Goal: Task Accomplishment & Management: Manage account settings

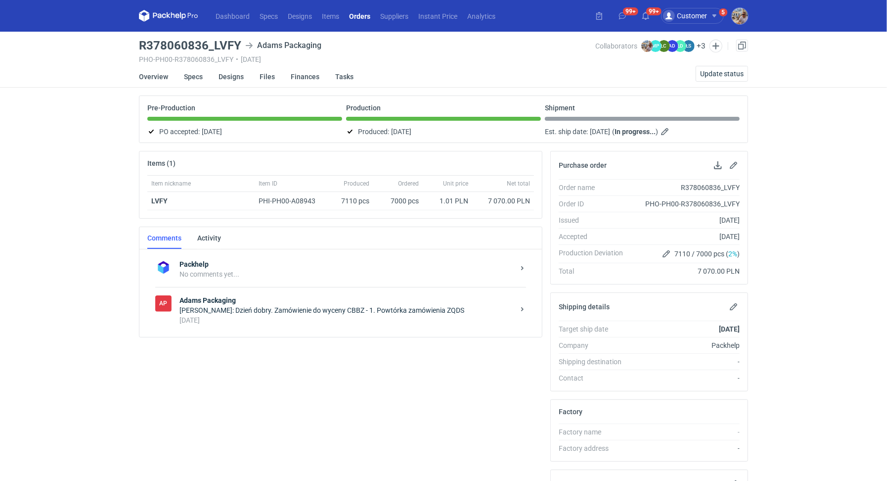
click at [272, 308] on div "[PERSON_NAME]: Dzień dobry. Zamówienie do wyceny CBBZ - 1. Powtórka zamówienia …" at bounding box center [347, 310] width 335 height 10
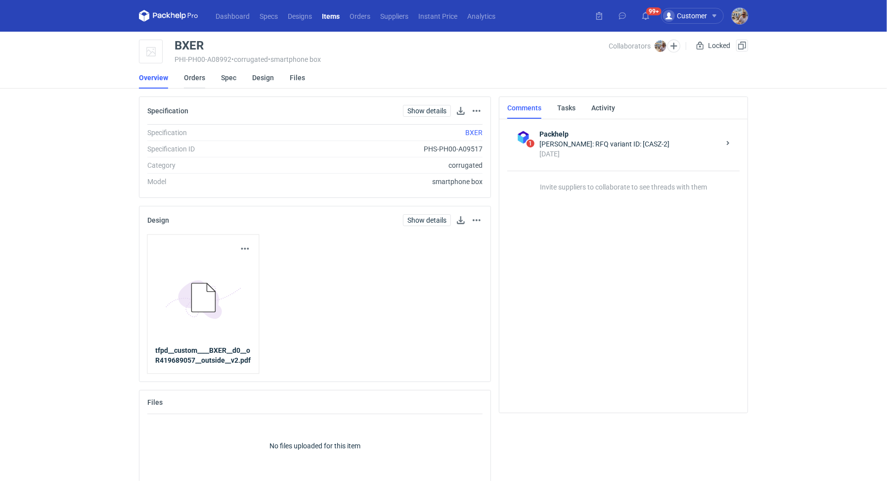
click at [197, 78] on link "Orders" at bounding box center [194, 78] width 21 height 22
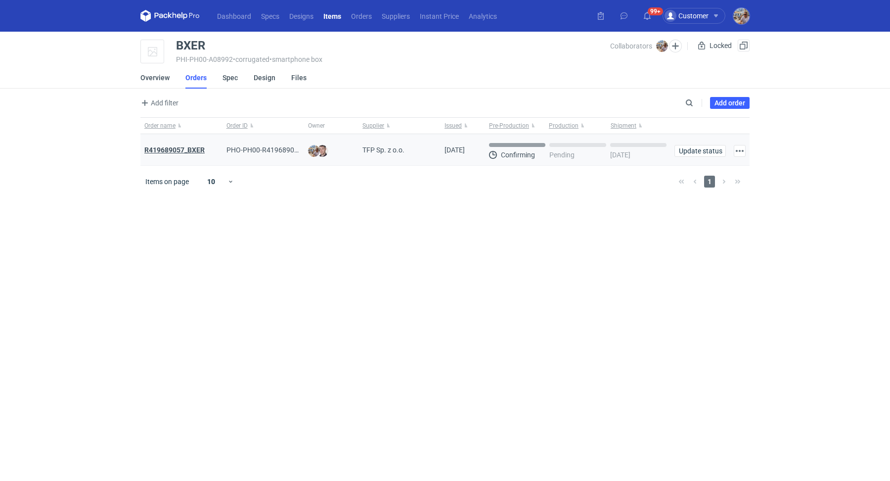
click at [185, 146] on strong "R419689057_BXER" at bounding box center [174, 150] width 60 height 8
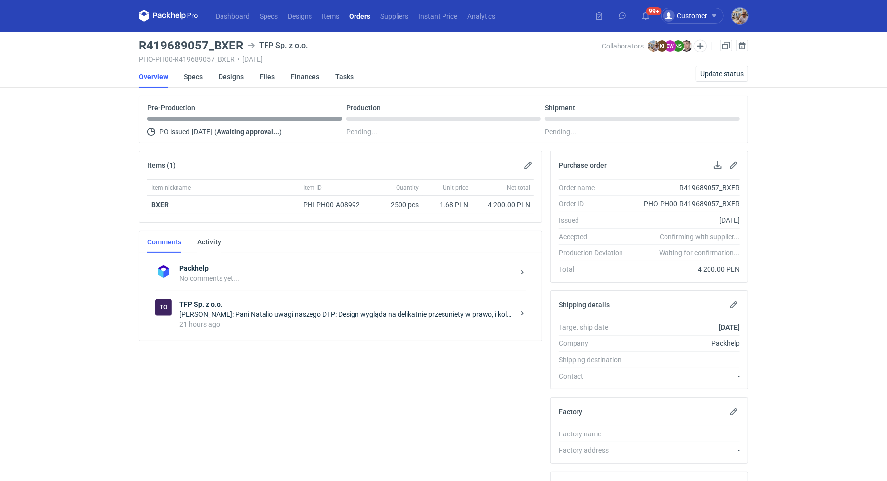
click at [297, 321] on div "21 hours ago" at bounding box center [347, 324] width 335 height 10
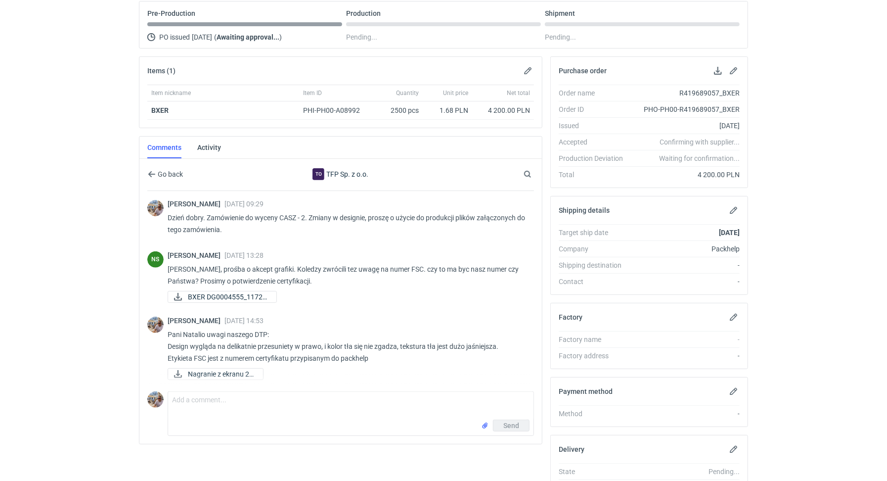
scroll to position [94, 0]
